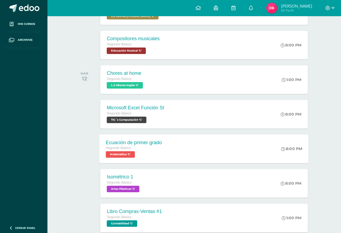
scroll to position [27, 0]
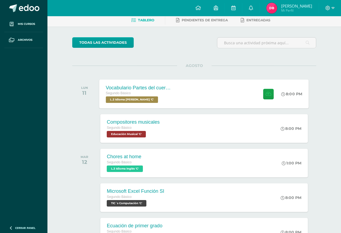
click at [138, 96] on div "Segundo Básico" at bounding box center [138, 93] width 65 height 6
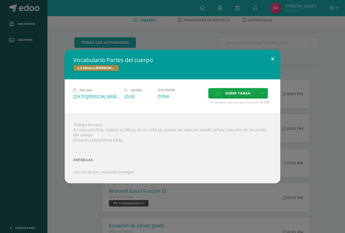
click at [275, 60] on button at bounding box center [272, 59] width 15 height 18
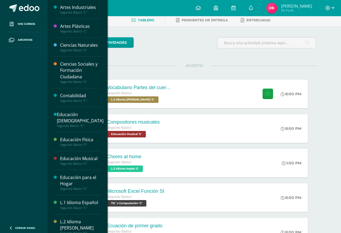
click at [76, 221] on div "L.2 Idioma [PERSON_NAME]" at bounding box center [80, 225] width 41 height 12
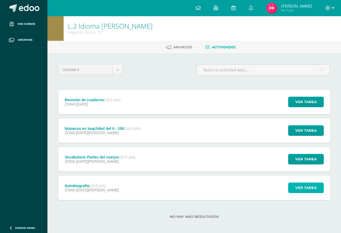
click at [292, 186] on button "Ver tarea" at bounding box center [306, 187] width 36 height 11
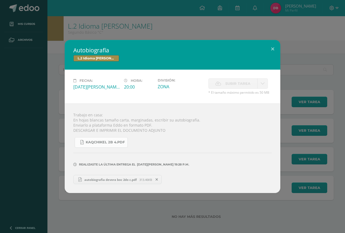
click at [103, 141] on span "KAQCHIKEL 2B 4.pdf" at bounding box center [105, 142] width 39 height 4
